Goal: Task Accomplishment & Management: Use online tool/utility

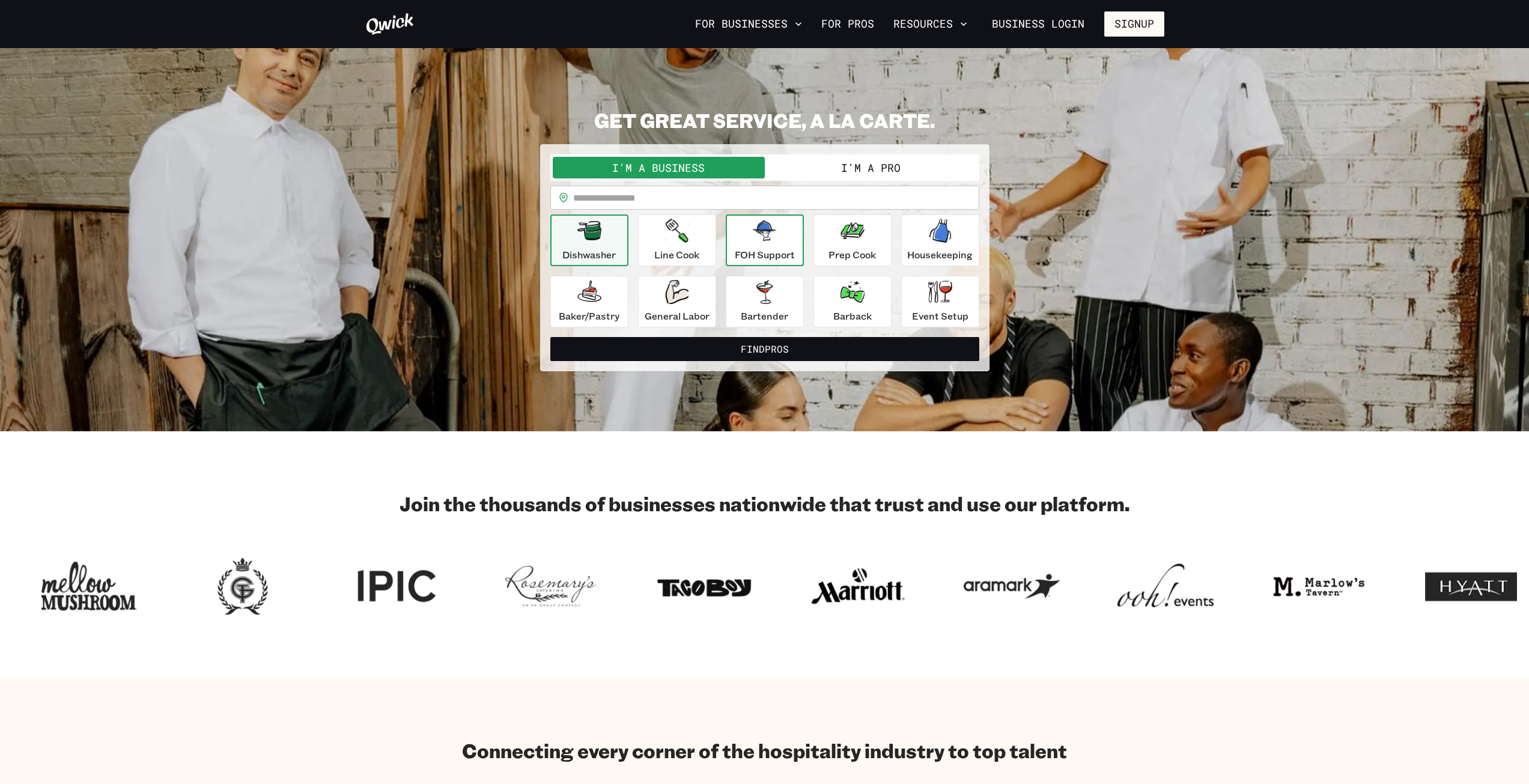
click at [760, 244] on div "FOH Support" at bounding box center [764, 240] width 60 height 43
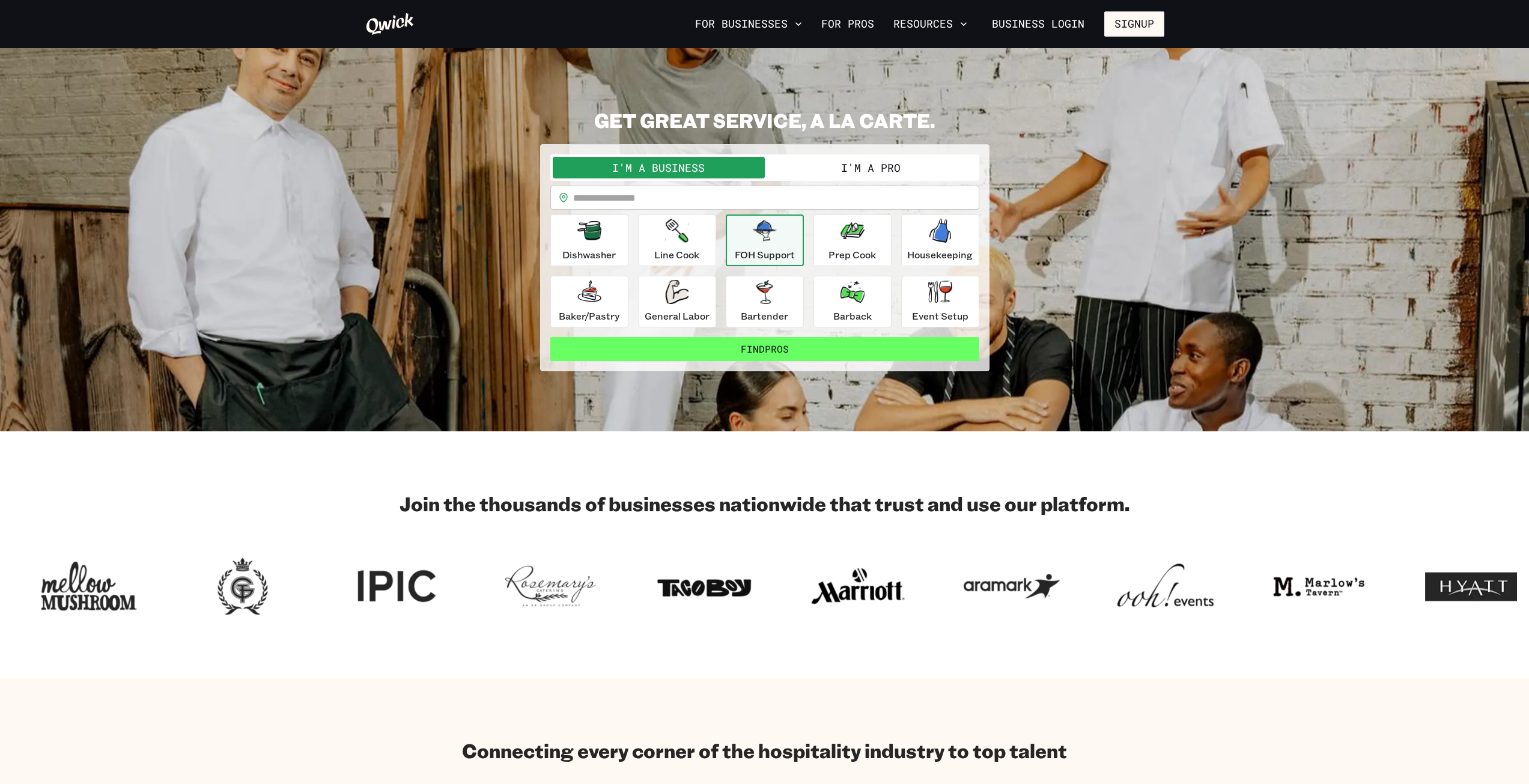
click at [810, 350] on button "Find Pros" at bounding box center [764, 349] width 429 height 24
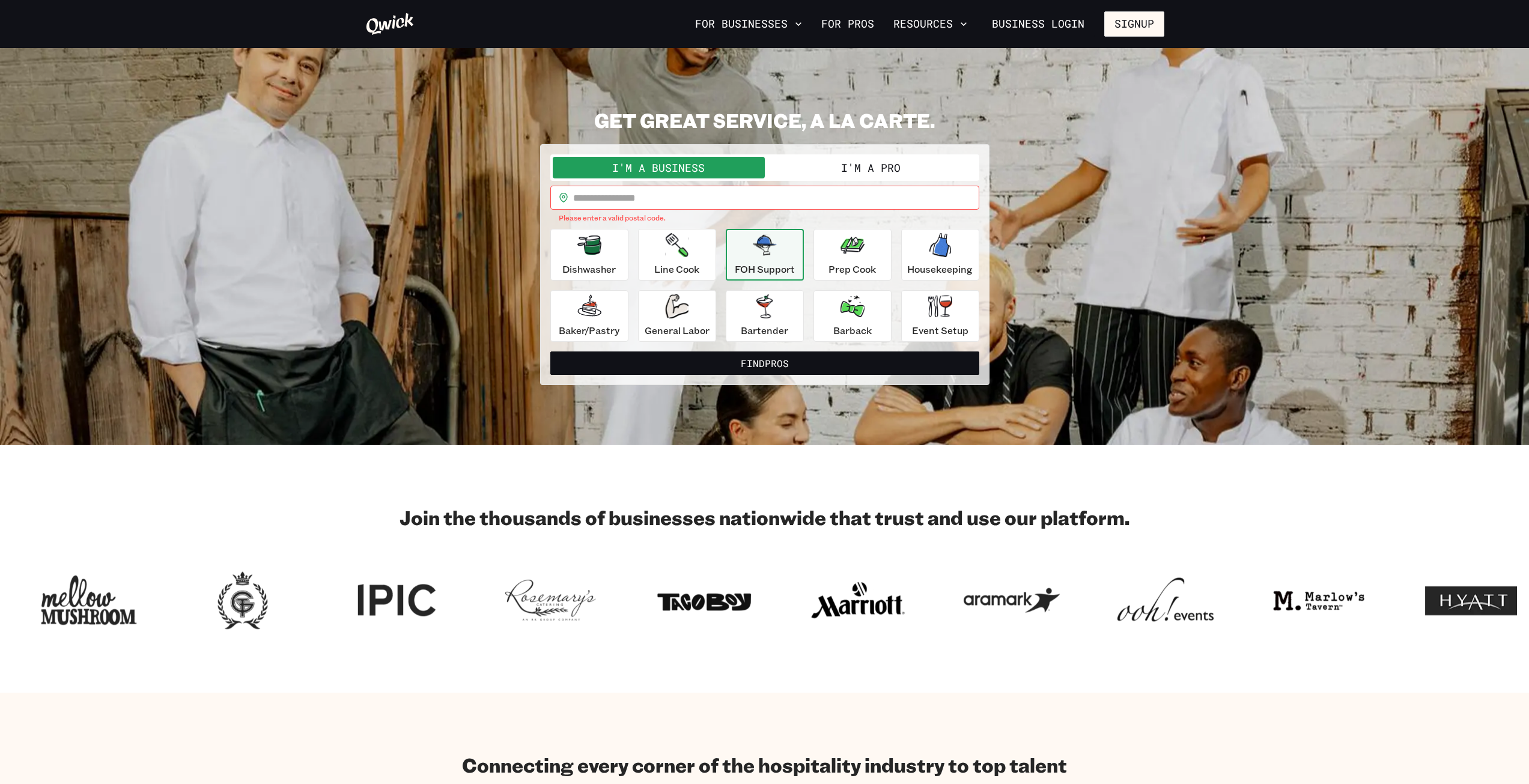
click at [660, 194] on input "text" at bounding box center [776, 198] width 406 height 24
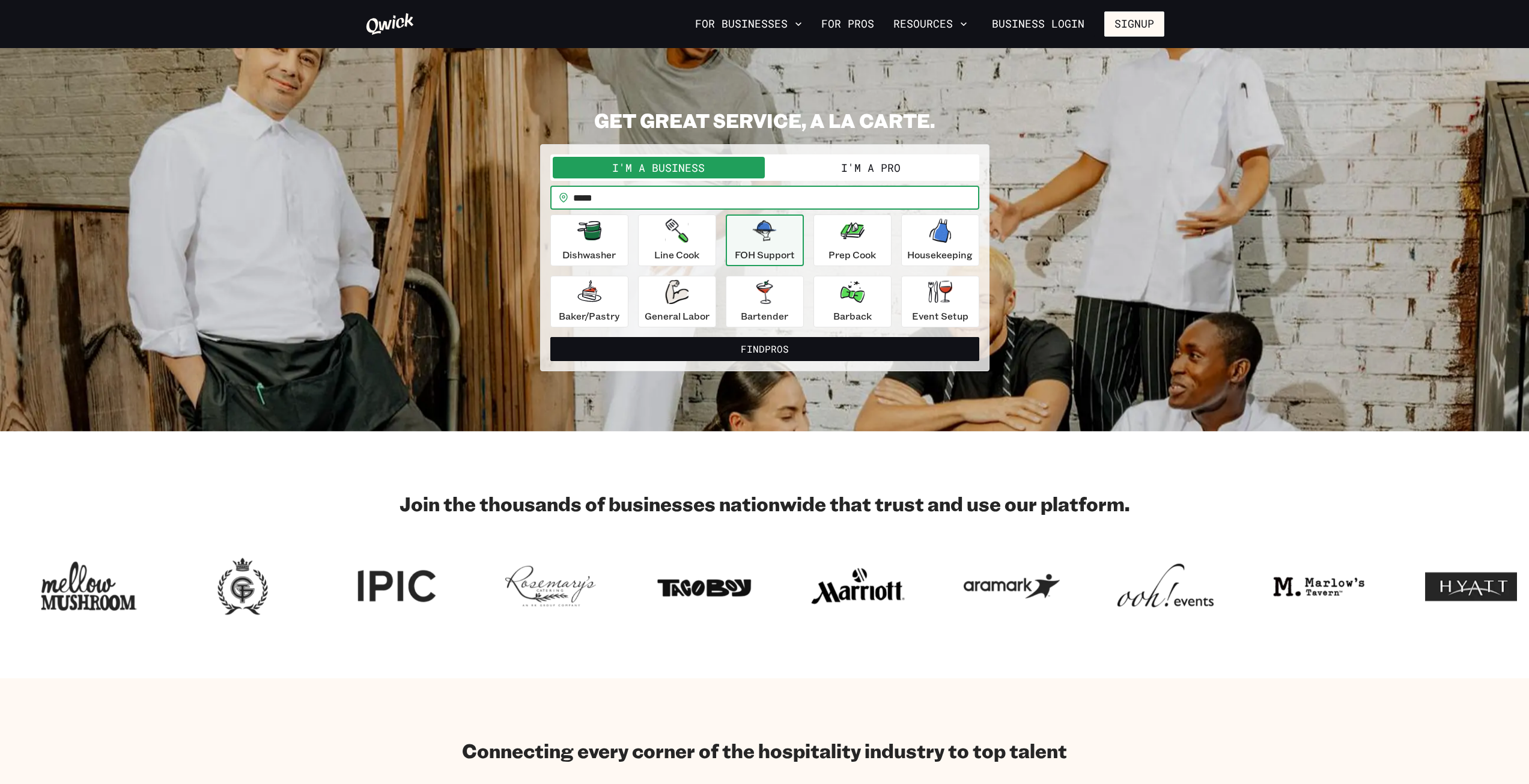
type input "*****"
click at [550, 337] on button "Find Pros" at bounding box center [764, 349] width 429 height 24
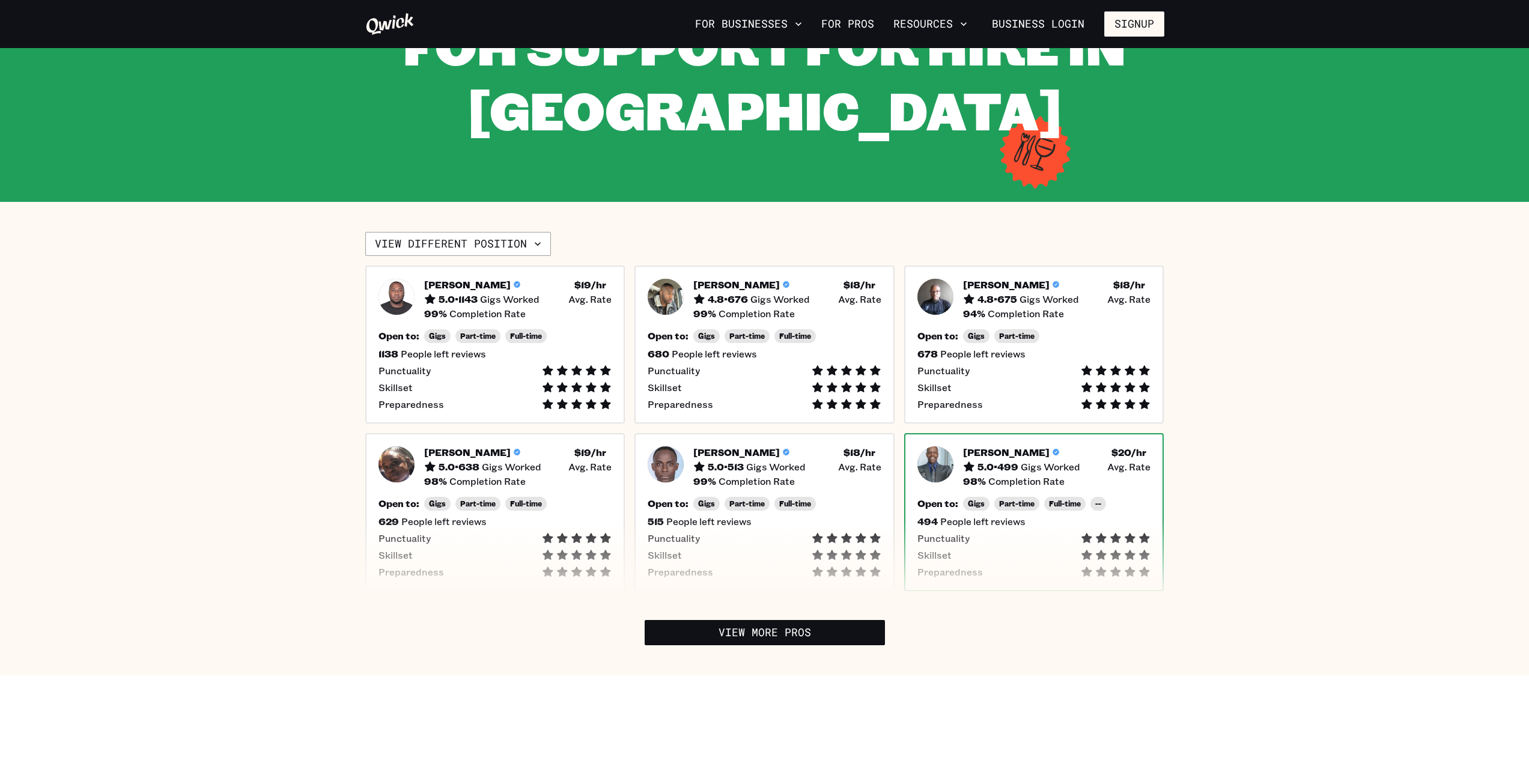
scroll to position [120, 0]
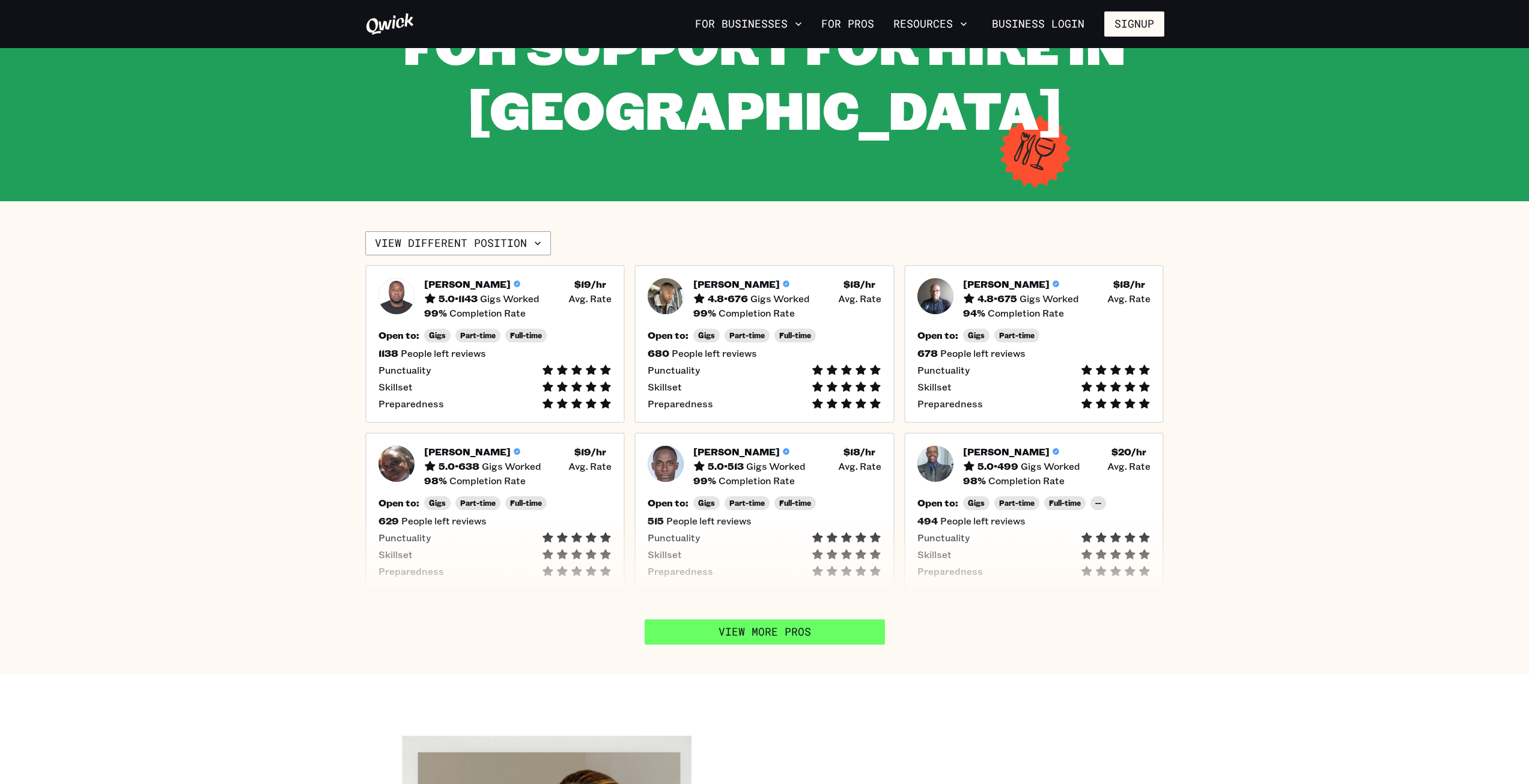
drag, startPoint x: 758, startPoint y: 637, endPoint x: 770, endPoint y: 636, distance: 12.0
click at [758, 637] on link "View More Pros" at bounding box center [764, 632] width 240 height 25
